Goal: Task Accomplishment & Management: Complete application form

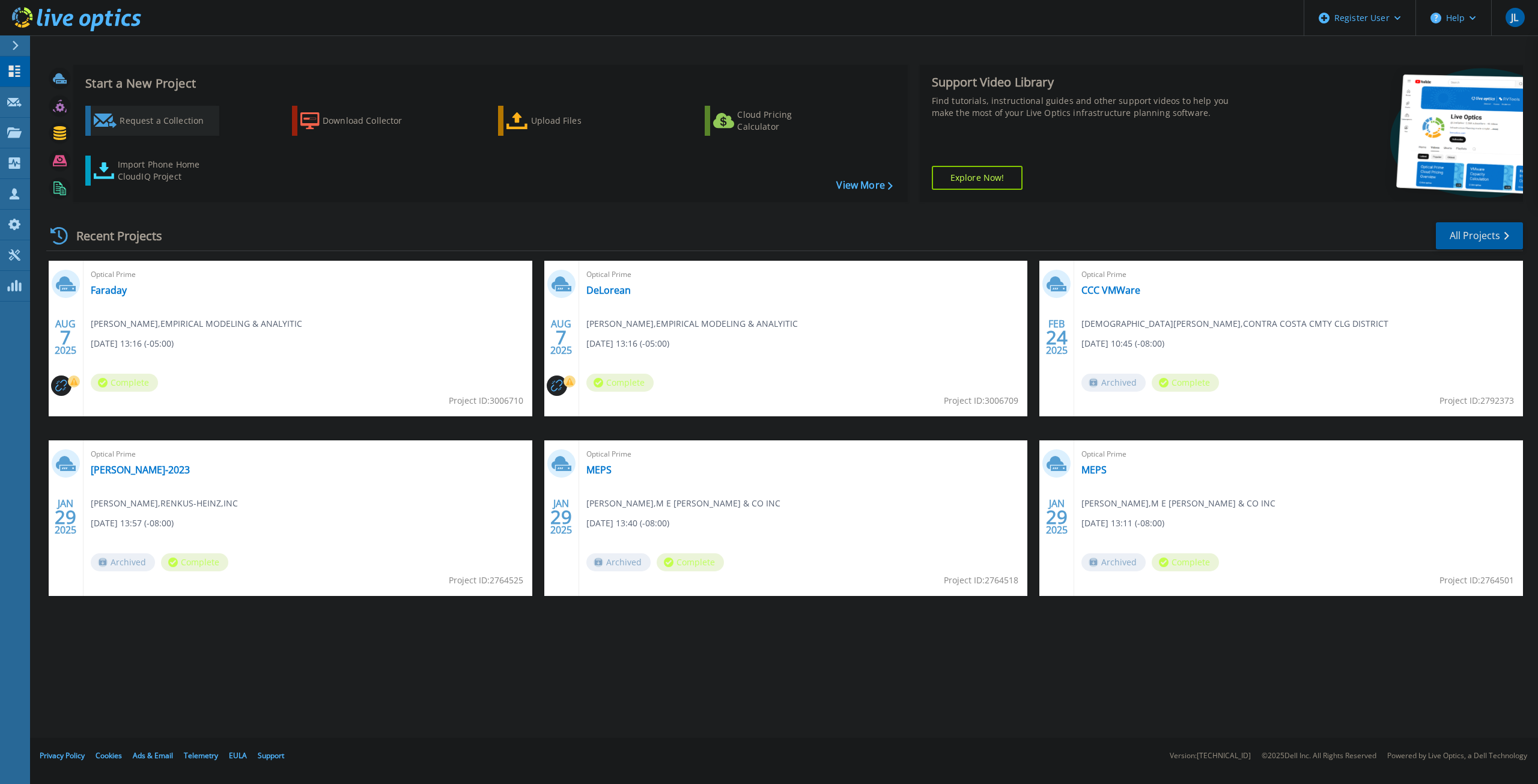
click at [162, 128] on div "Request a Collection" at bounding box center [167, 120] width 96 height 24
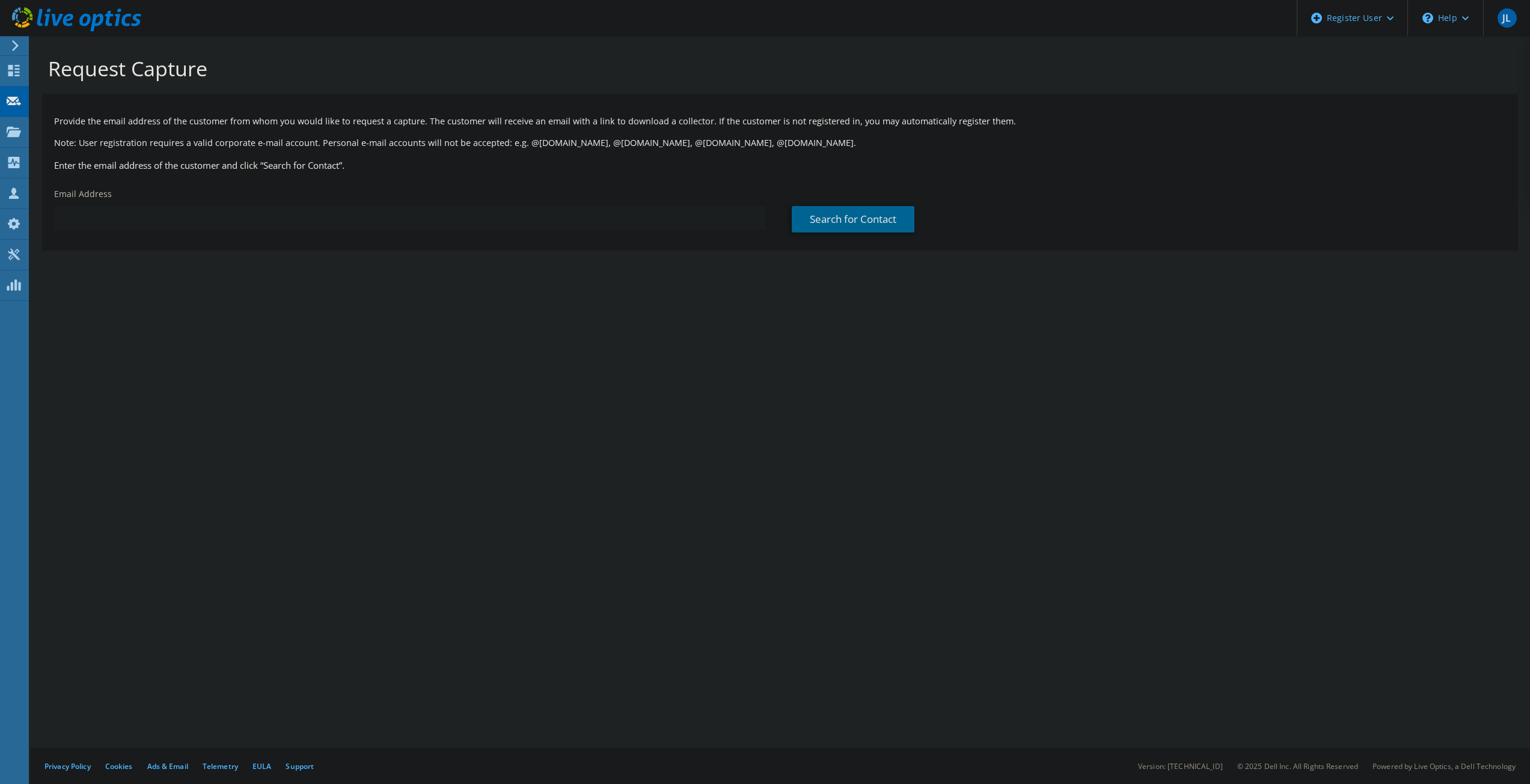
paste input "[EMAIL_ADDRESS][DOMAIN_NAME]"
type input "[EMAIL_ADDRESS][DOMAIN_NAME]"
click at [823, 213] on link "Search for Contact" at bounding box center [853, 219] width 123 height 27
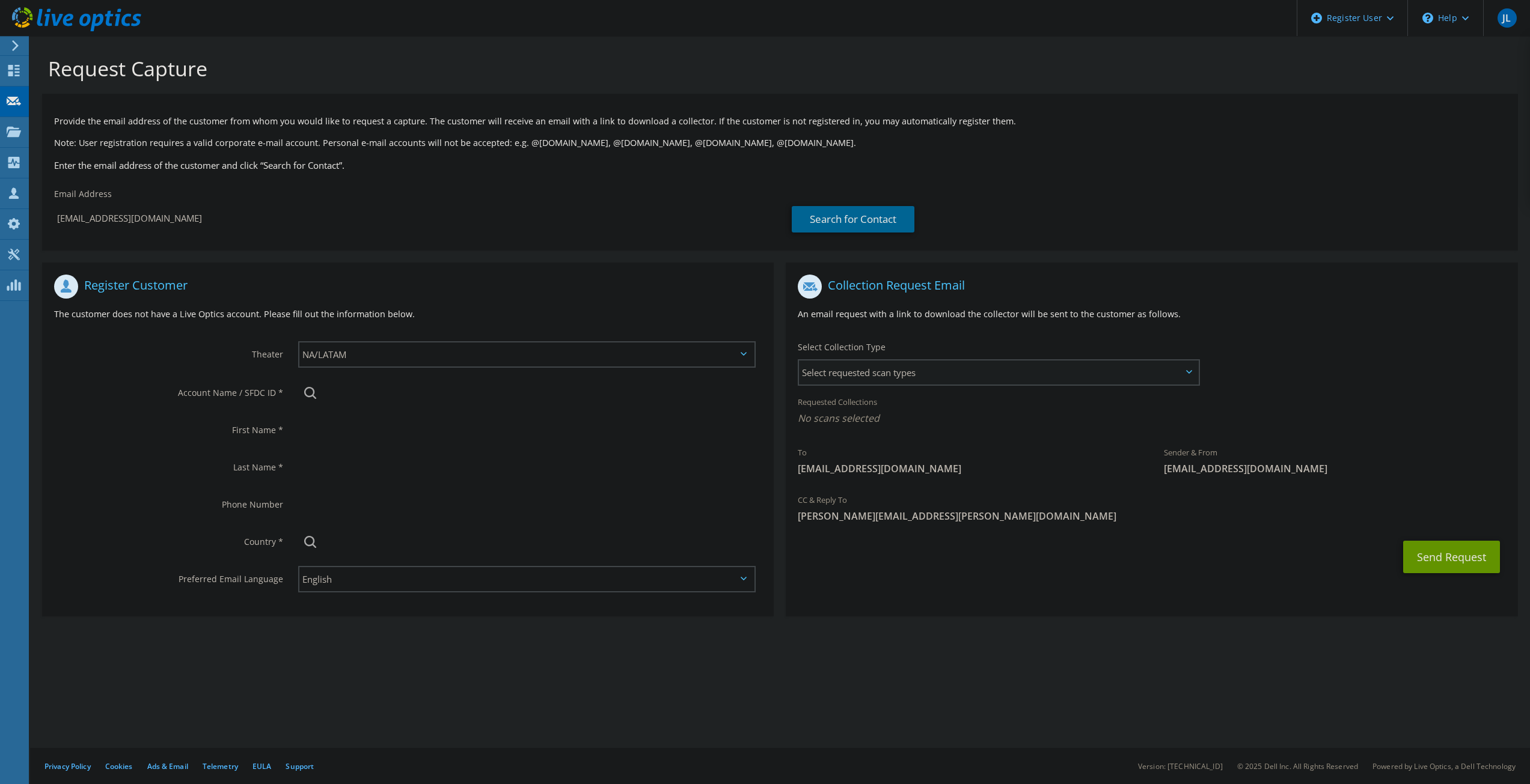
click at [951, 380] on span "Select requested scan types" at bounding box center [998, 372] width 398 height 24
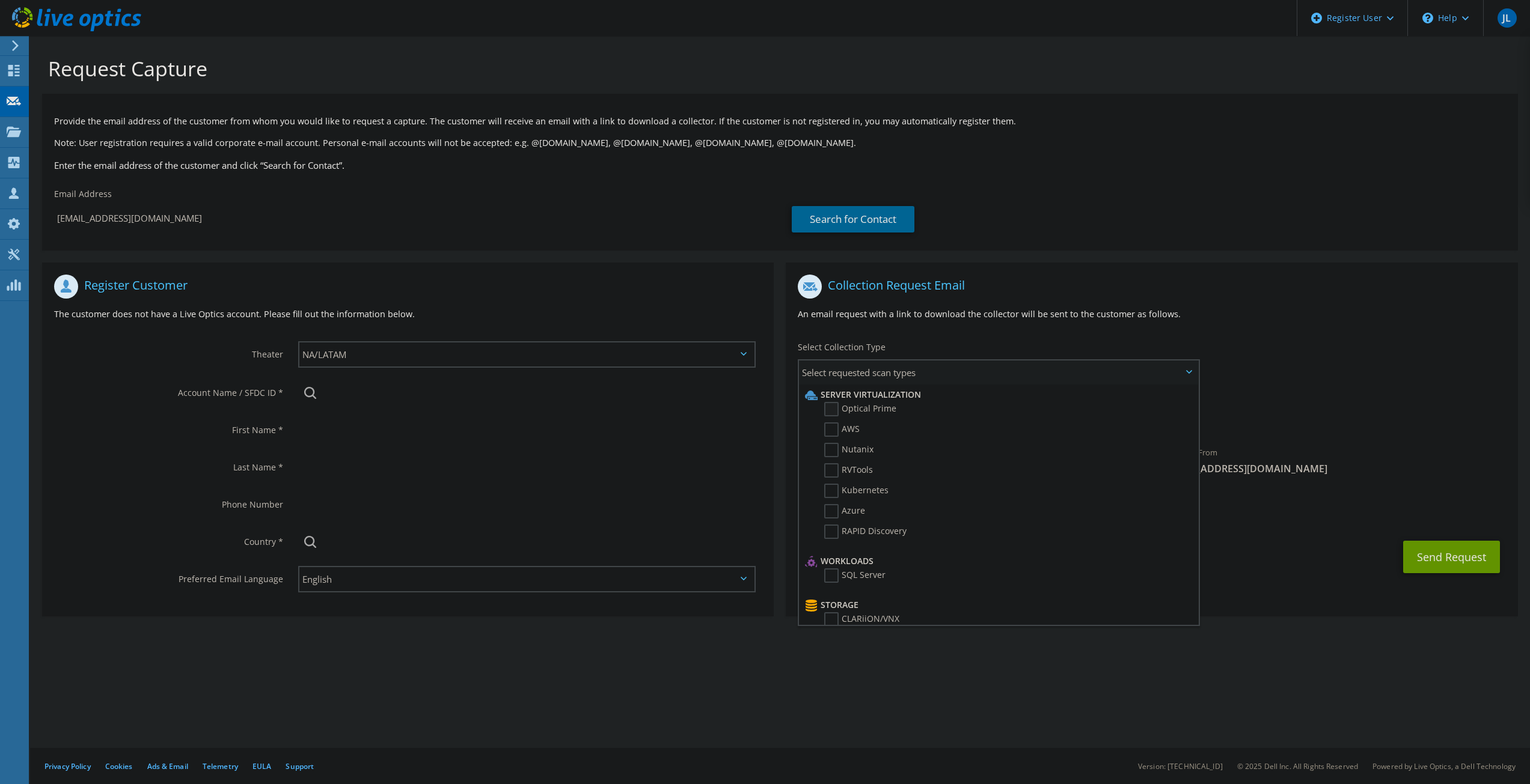
click at [852, 406] on label "Optical Prime" at bounding box center [860, 409] width 72 height 14
click at [0, 0] on input "Optical Prime" at bounding box center [0, 0] width 0 height 0
click at [1181, 307] on p "An email request with a link to download the collector will be sent to the cust…" at bounding box center [1151, 314] width 707 height 13
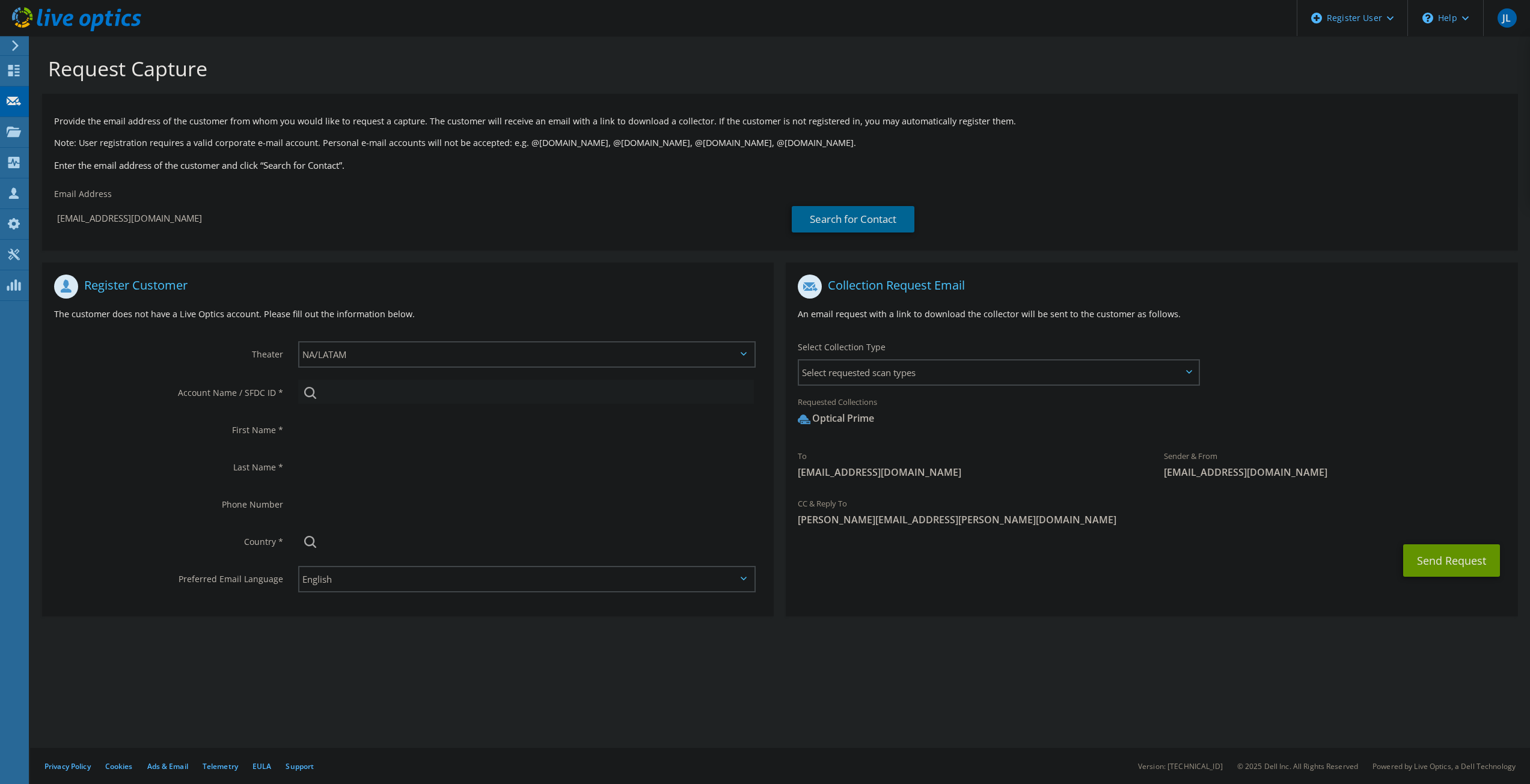
click at [434, 397] on input "search" at bounding box center [526, 391] width 456 height 24
click at [385, 398] on input "search" at bounding box center [526, 391] width 456 height 24
paste input "3539772944"
type input "3539772944"
click at [343, 431] on input "text" at bounding box center [525, 428] width 455 height 24
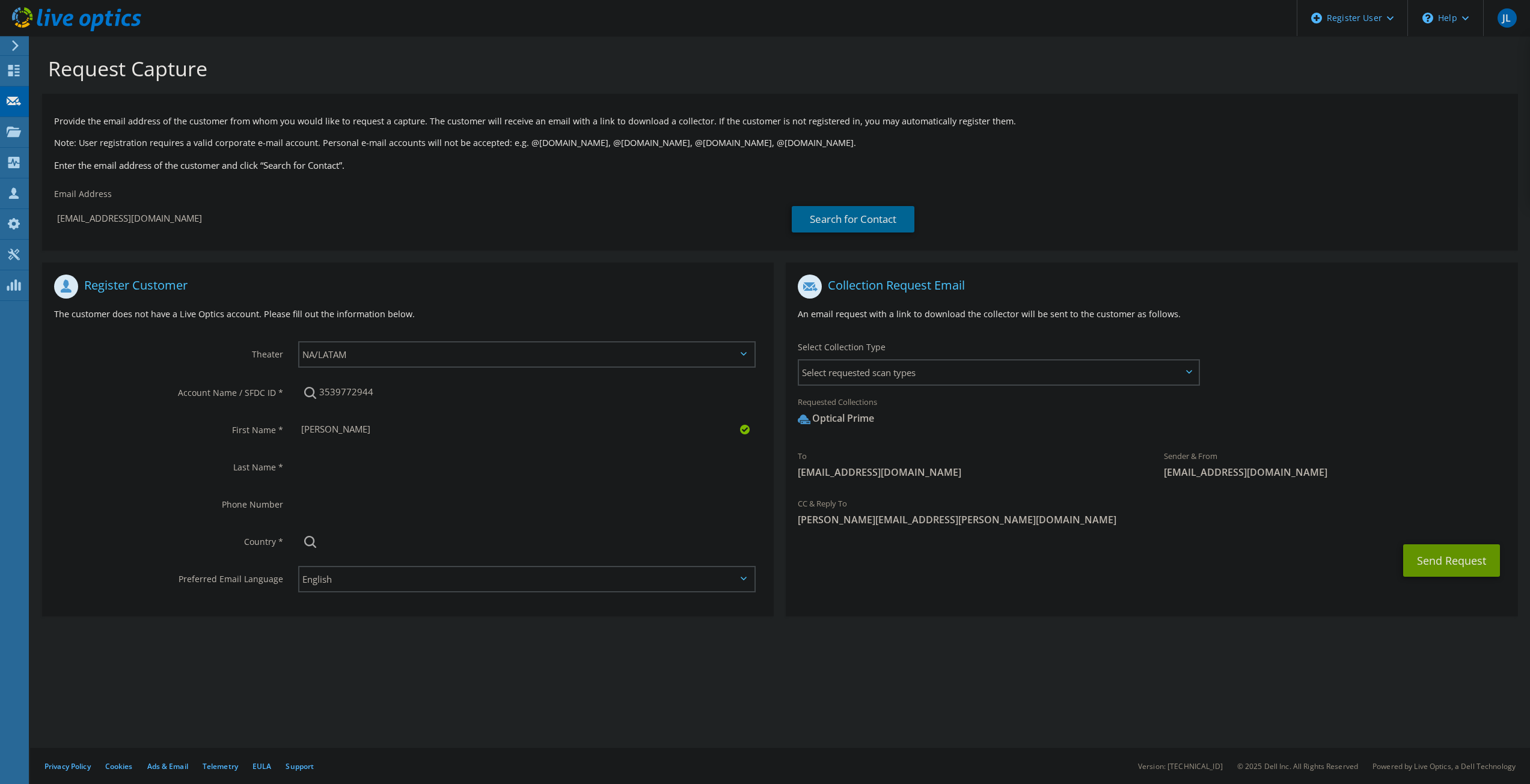
type input "[PERSON_NAME]"
click at [380, 545] on input "text" at bounding box center [526, 540] width 456 height 24
type input "Untied States"
click at [411, 622] on div "Register Customer The customer does not have a Live Optics account. Please fill…" at bounding box center [408, 442] width 743 height 360
click at [448, 542] on input "text" at bounding box center [526, 540] width 456 height 24
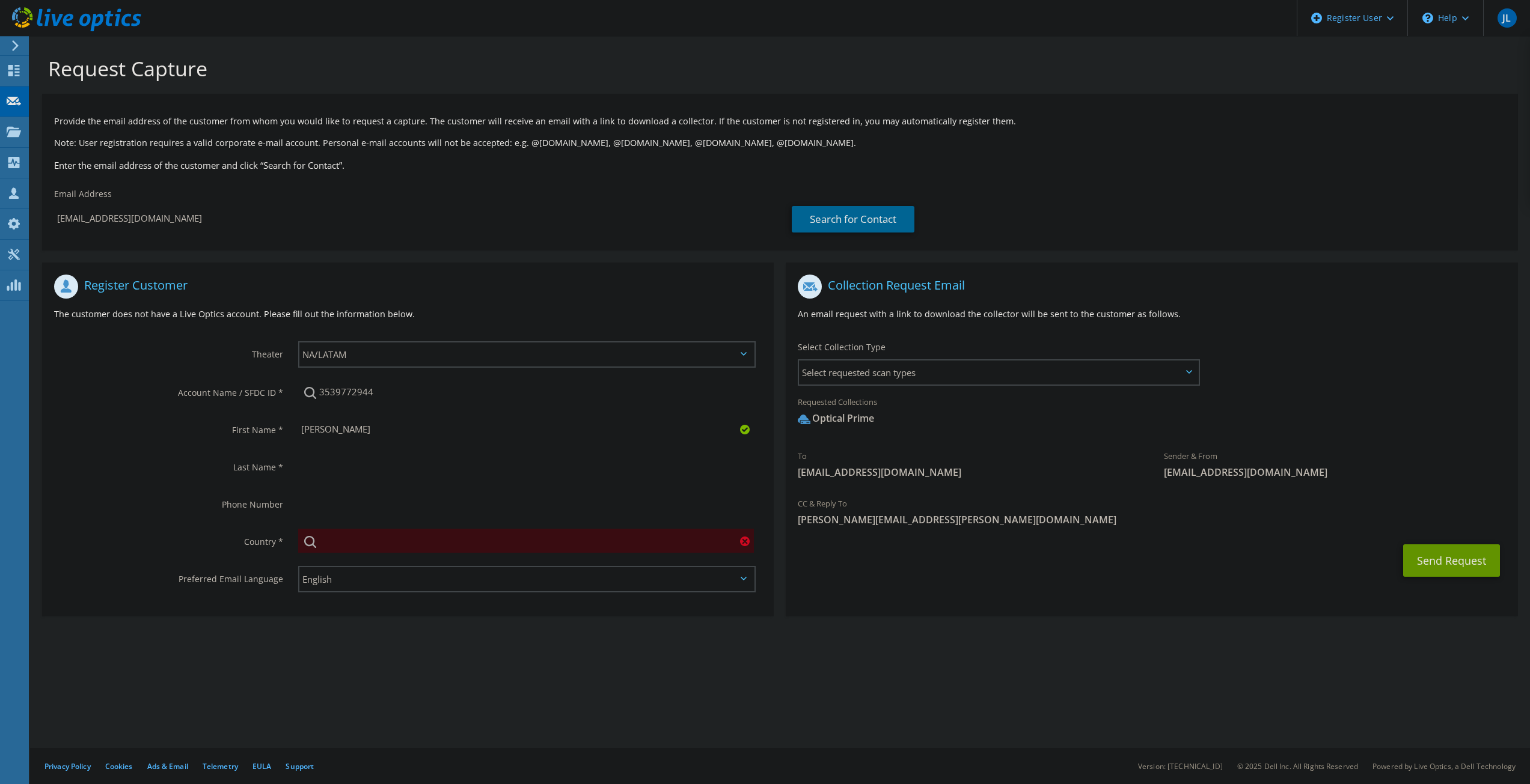
type input "[GEOGRAPHIC_DATA]"
type input "[PERSON_NAME]"
type input "2102900010"
drag, startPoint x: 391, startPoint y: 506, endPoint x: 271, endPoint y: 498, distance: 120.3
click at [271, 498] on div "Phone Number 2102900010" at bounding box center [408, 504] width 732 height 38
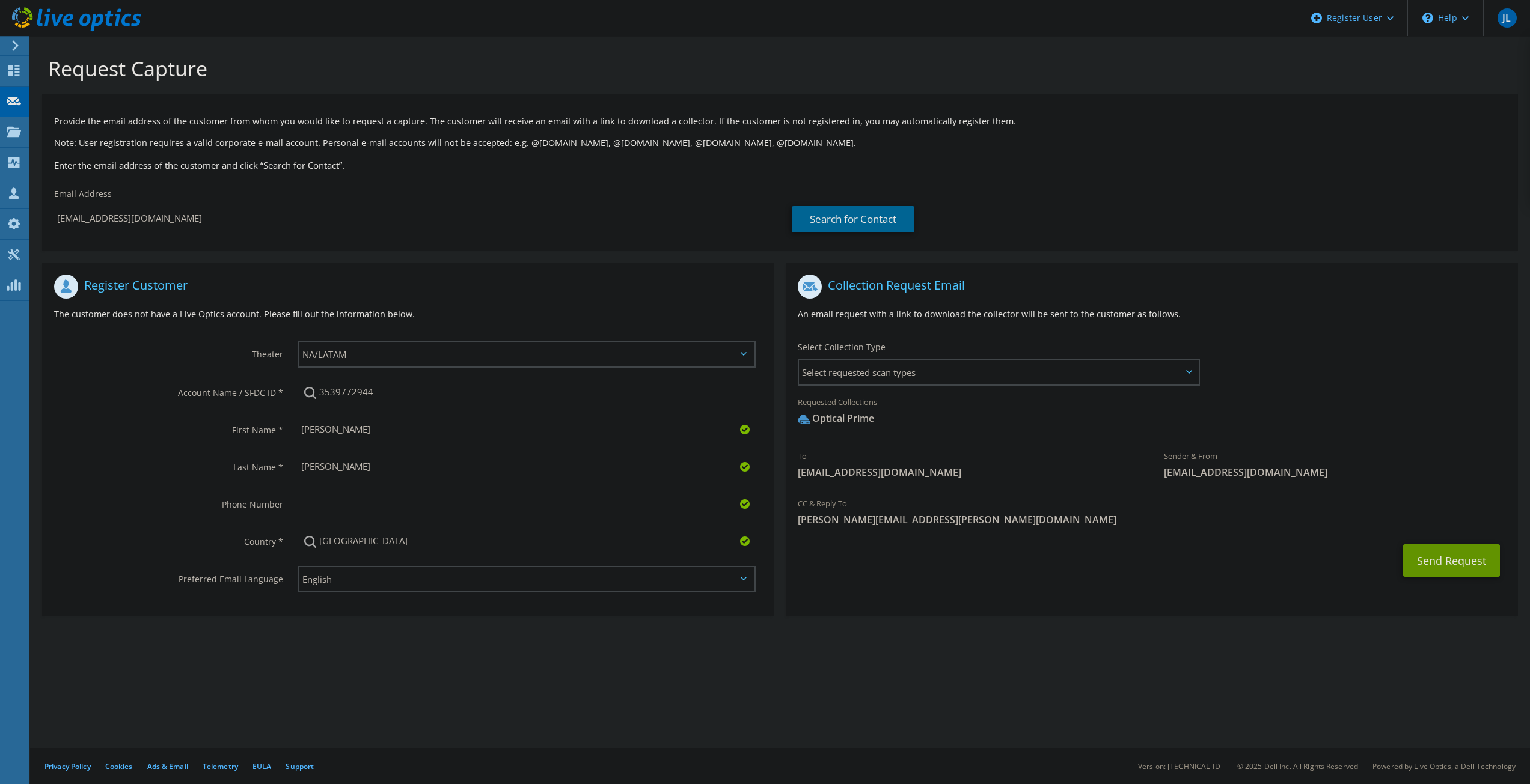
drag, startPoint x: 361, startPoint y: 462, endPoint x: 274, endPoint y: 464, distance: 87.0
click at [274, 464] on div "Last Name * [PERSON_NAME]" at bounding box center [408, 467] width 732 height 38
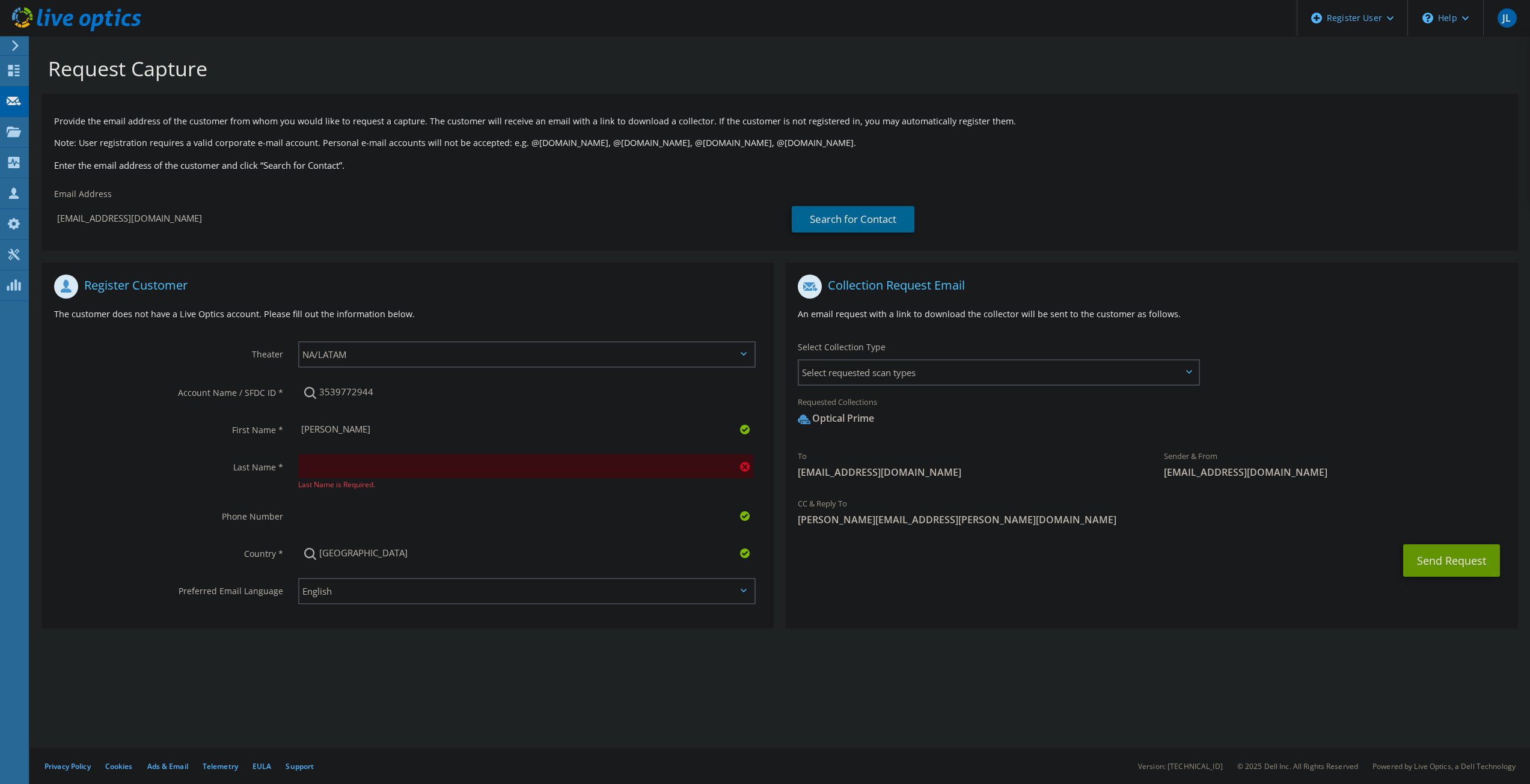
click at [498, 653] on section "Request Capture Provide the email address of the customer from whom you would l…" at bounding box center [780, 362] width 1500 height 653
click at [390, 470] on input "text" at bounding box center [525, 466] width 455 height 24
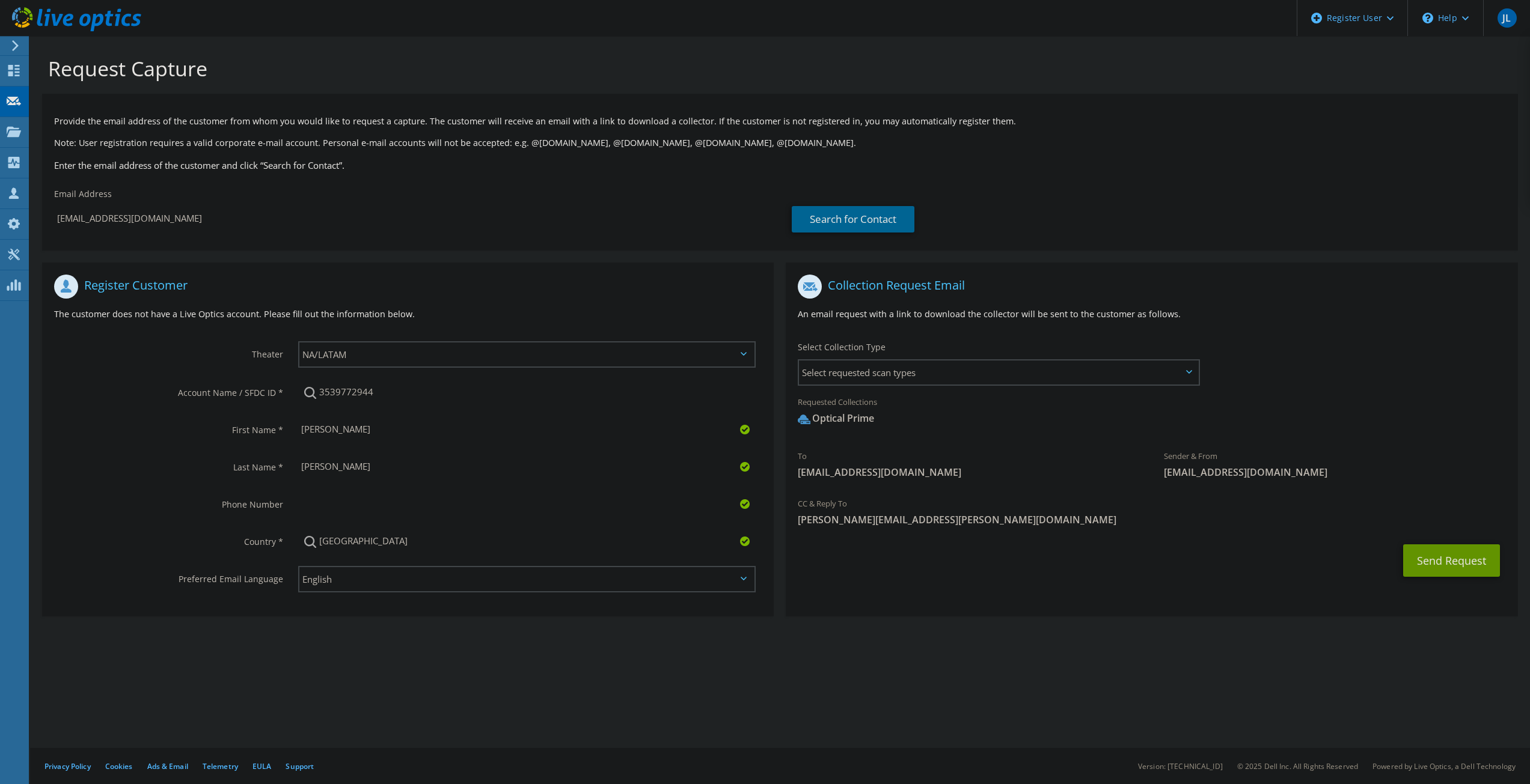
type input "[PERSON_NAME]"
click at [484, 638] on section "Request Capture Provide the email address of the customer from whom you would l…" at bounding box center [780, 356] width 1500 height 640
click at [1038, 378] on span "Select requested scan types" at bounding box center [998, 372] width 398 height 24
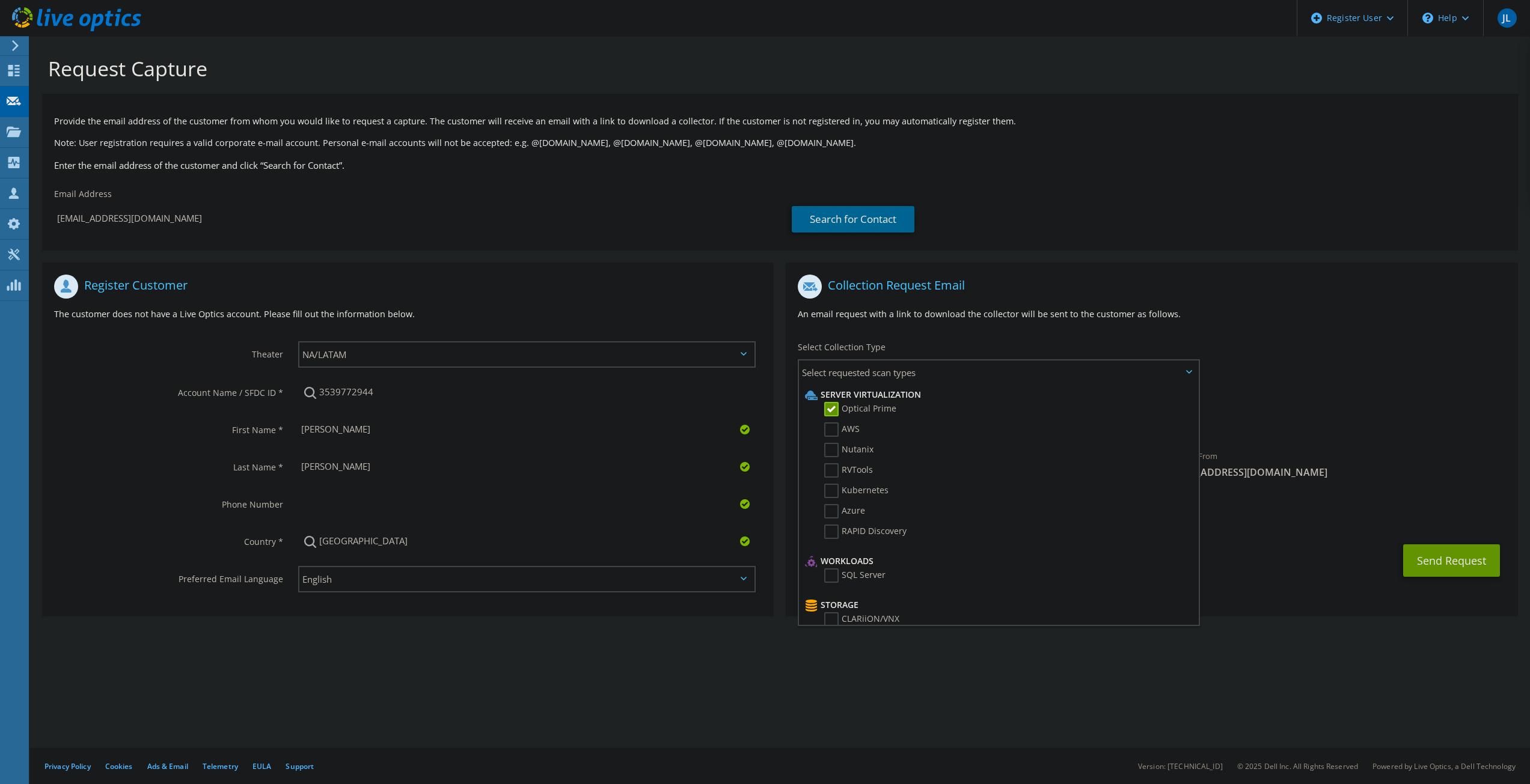
click at [1295, 347] on div "To [EMAIL_ADDRESS][DOMAIN_NAME] Sender & From [EMAIL_ADDRESS][DOMAIN_NAME]" at bounding box center [1152, 379] width 732 height 222
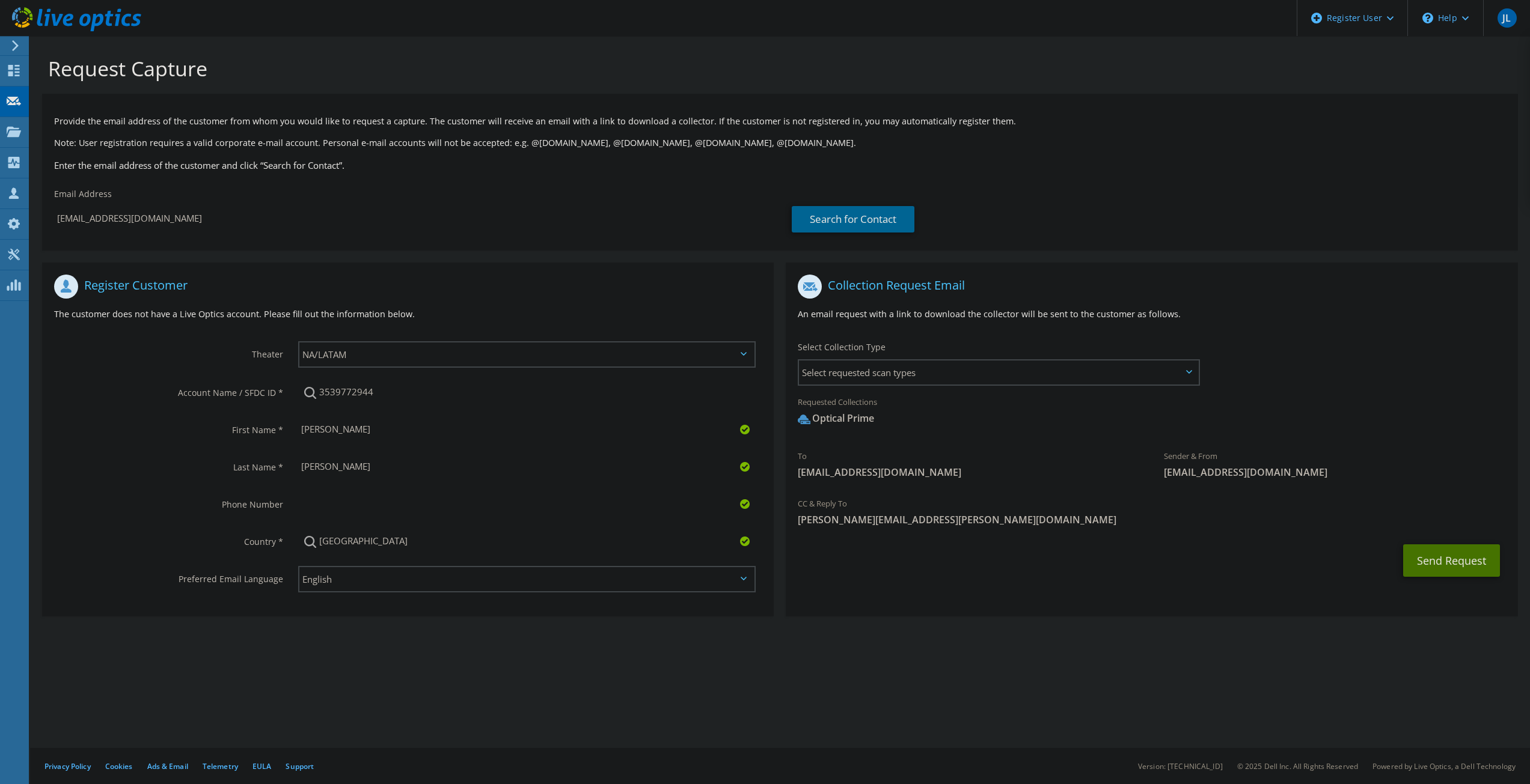
click at [1433, 560] on button "Send Request" at bounding box center [1451, 560] width 97 height 32
